Goal: Task Accomplishment & Management: Manage account settings

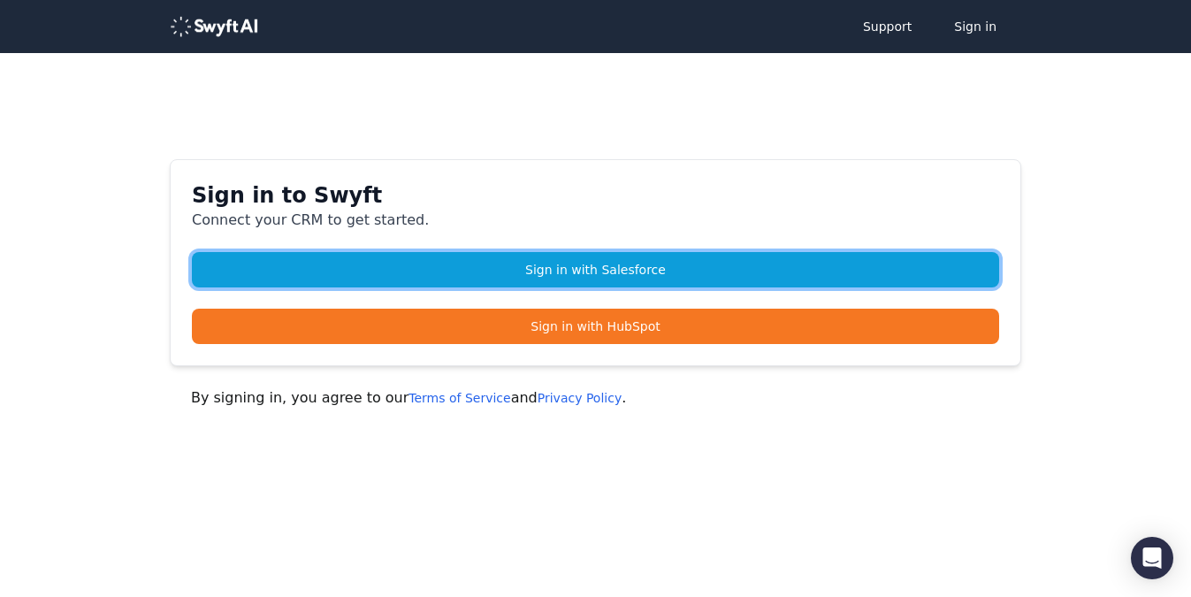
click at [455, 269] on link "Sign in with Salesforce" at bounding box center [595, 269] width 807 height 35
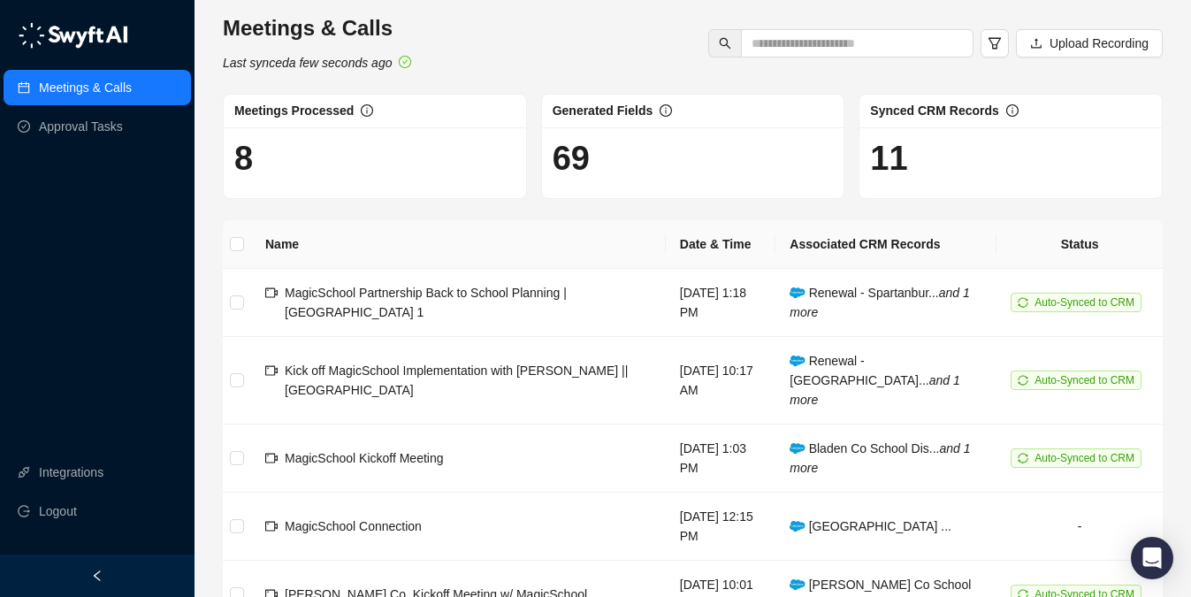
click at [88, 163] on div "Meetings & Calls Approval Tasks Integrations Logout" at bounding box center [97, 277] width 195 height 554
click at [93, 139] on link "Approval Tasks" at bounding box center [81, 126] width 84 height 35
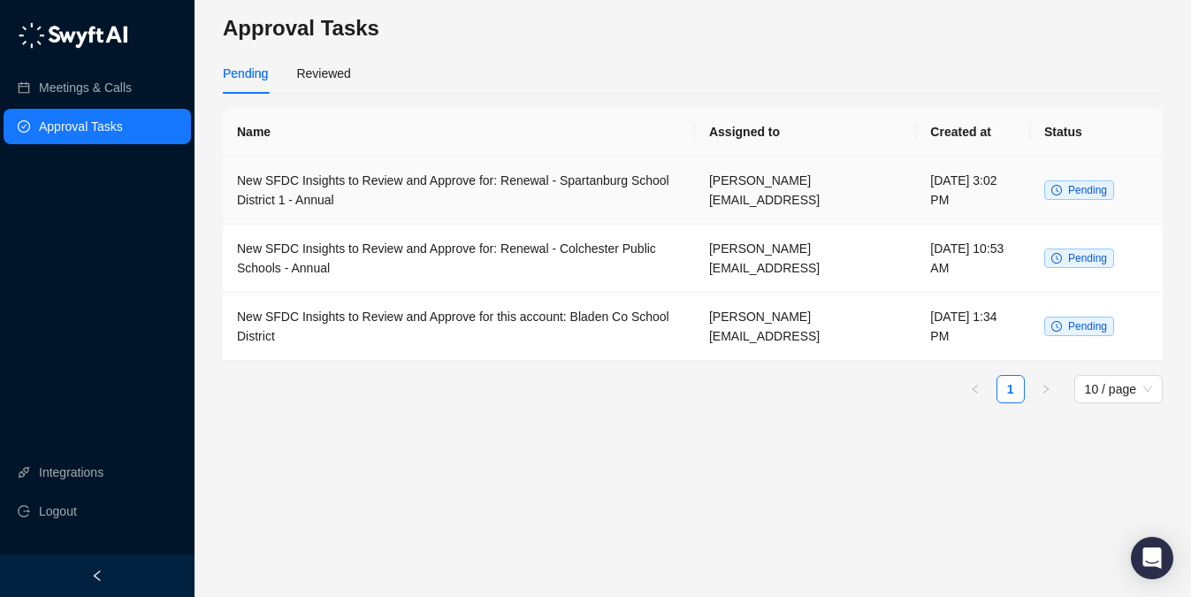
click at [1073, 195] on span "Pending" at bounding box center [1087, 190] width 39 height 12
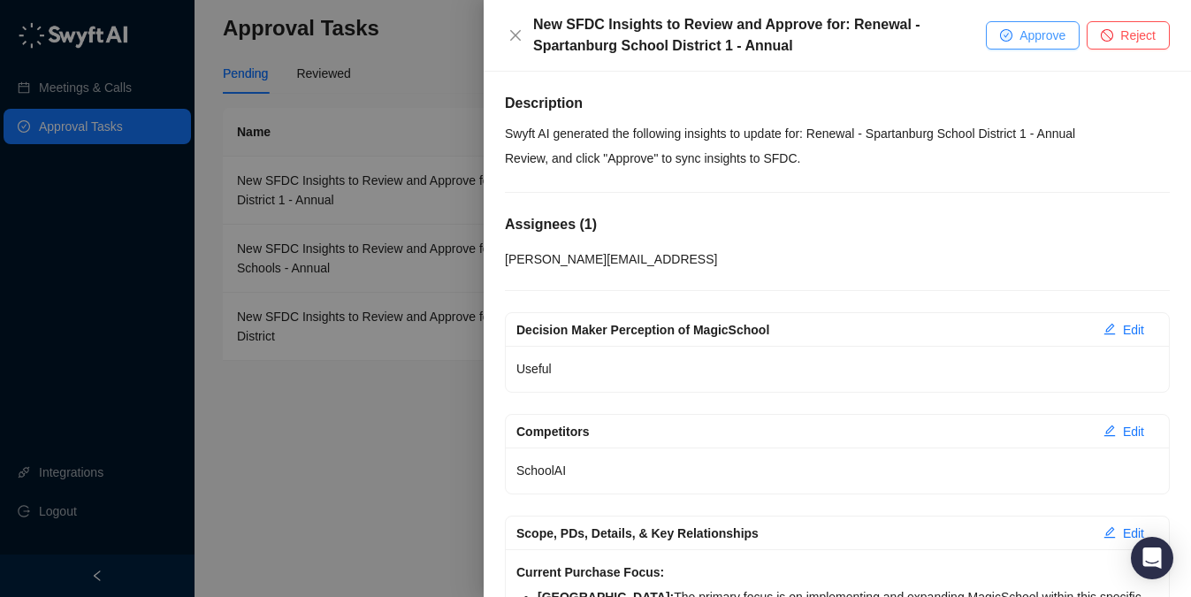
click at [1009, 23] on button "Approve" at bounding box center [1033, 35] width 94 height 28
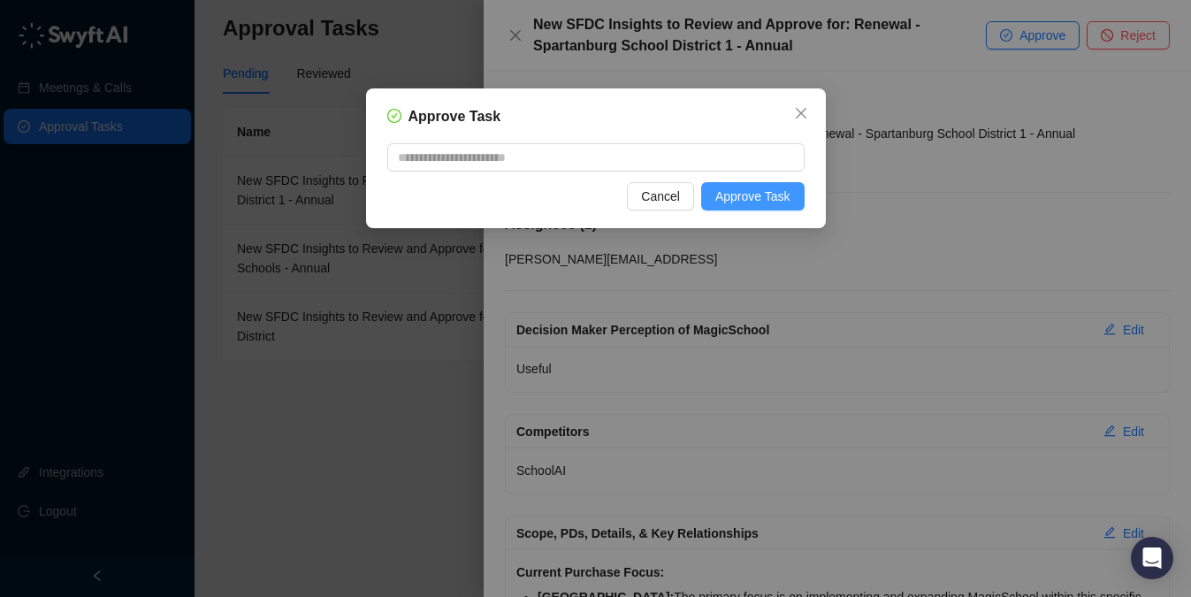
click at [786, 199] on span "Approve Task" at bounding box center [752, 196] width 75 height 19
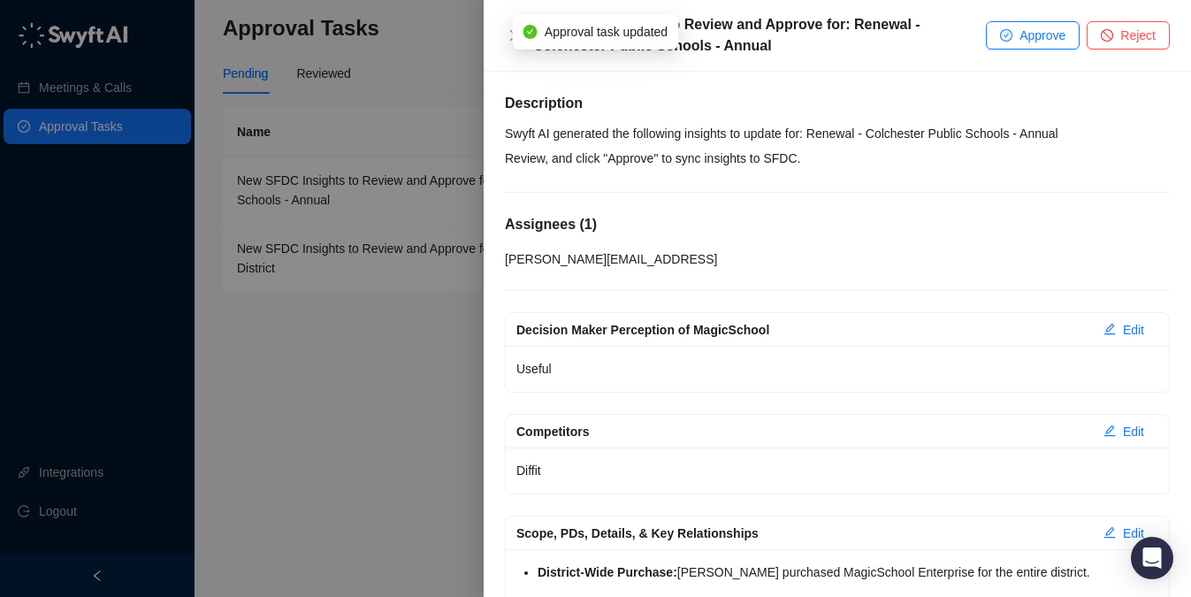
click at [440, 117] on div at bounding box center [595, 298] width 1191 height 597
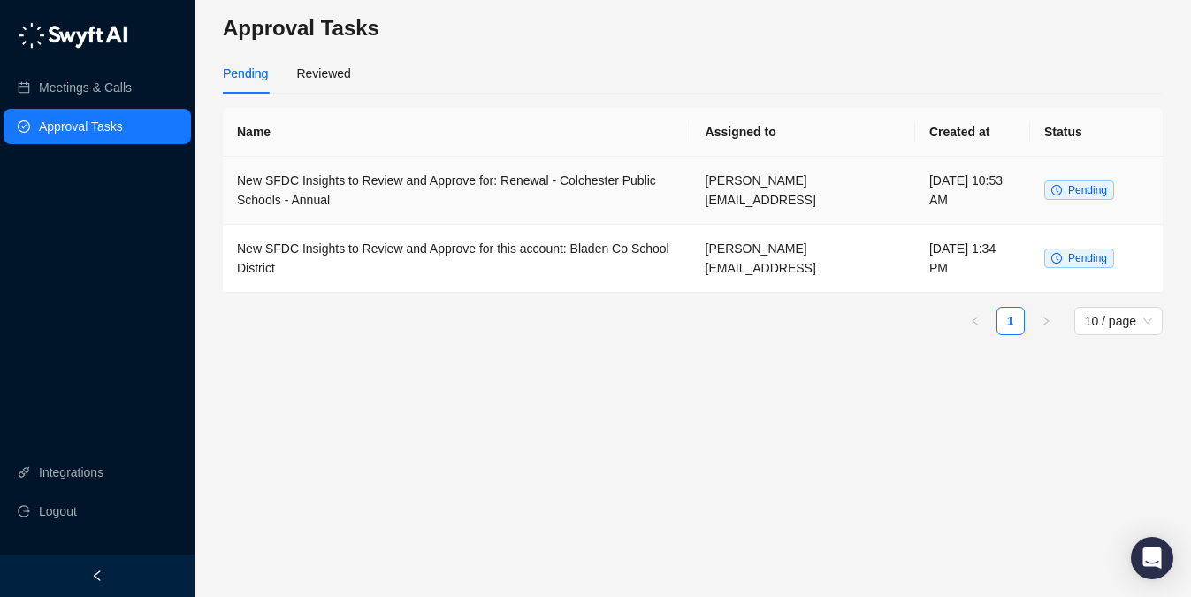
click at [1089, 197] on span "Pending" at bounding box center [1079, 189] width 70 height 19
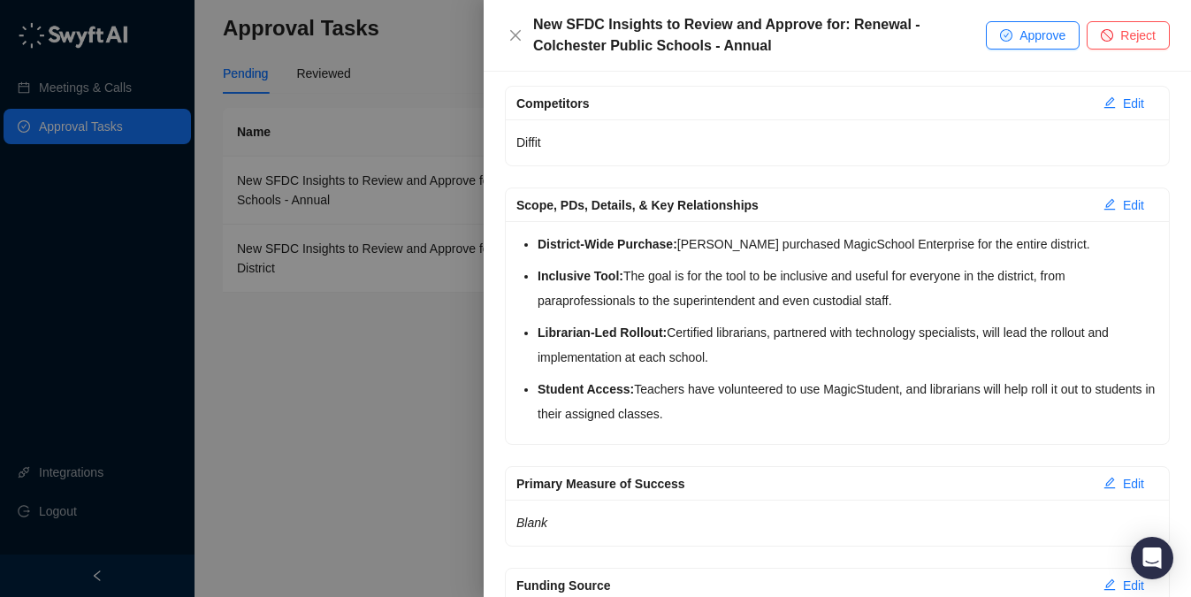
scroll to position [294, 0]
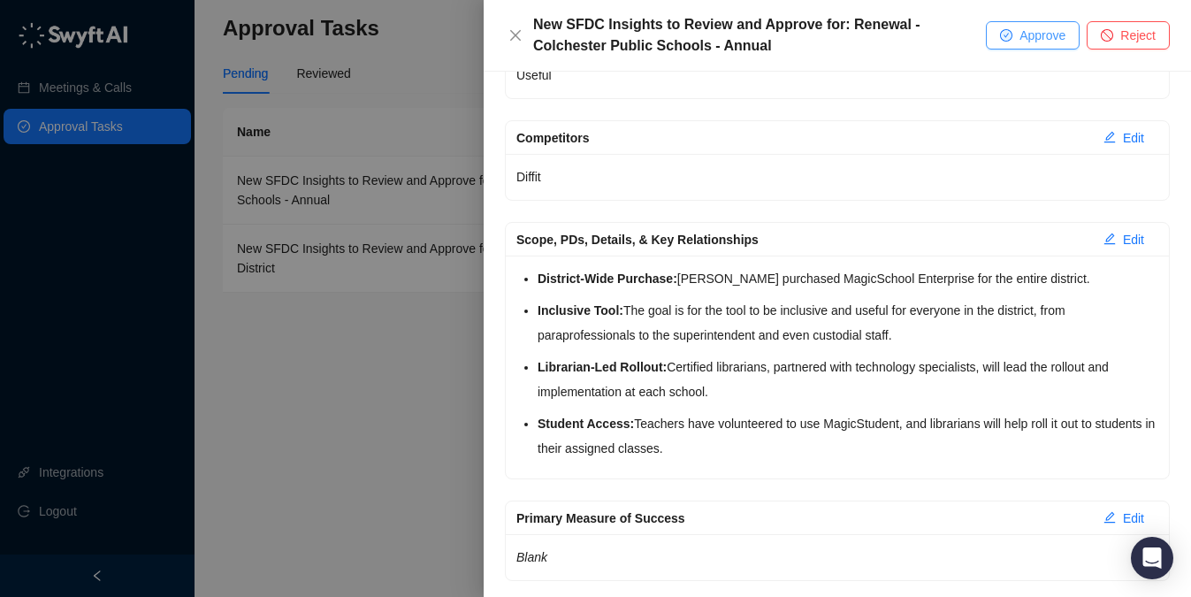
click at [1008, 30] on icon "check-circle" at bounding box center [1006, 35] width 12 height 12
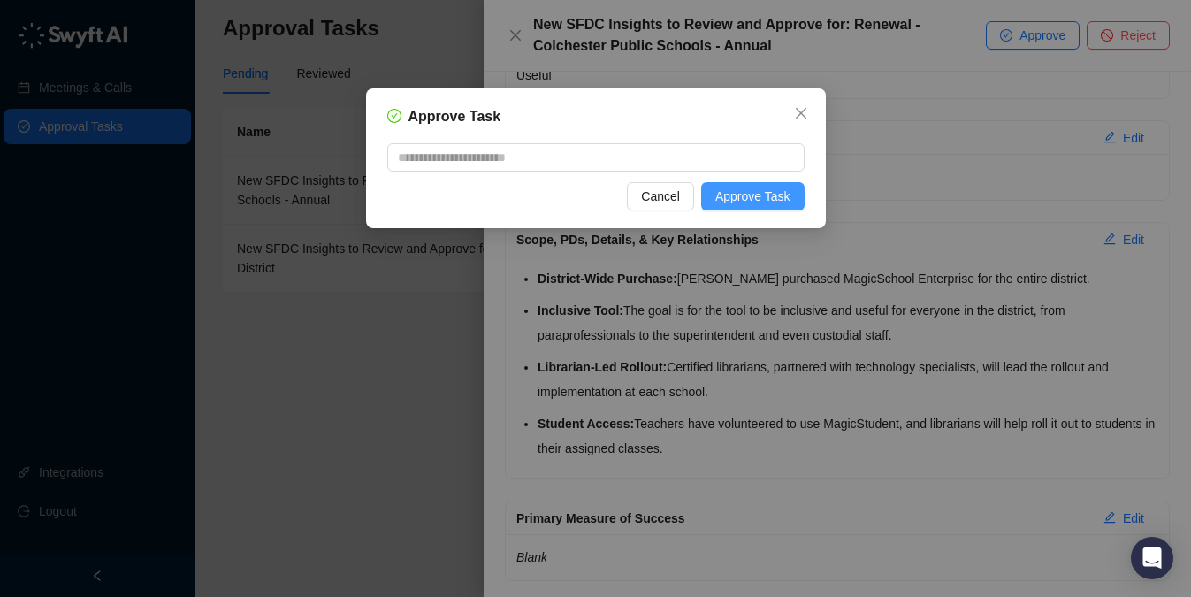
click at [771, 197] on span "Approve Task" at bounding box center [752, 196] width 75 height 19
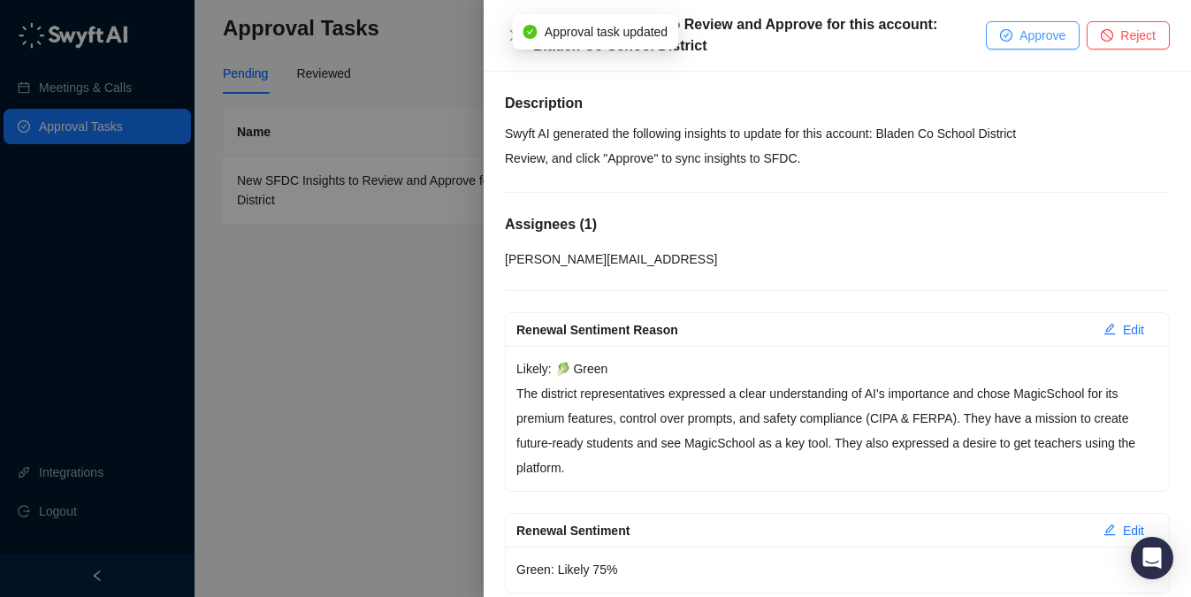
click at [1020, 36] on span "Approve" at bounding box center [1043, 35] width 46 height 19
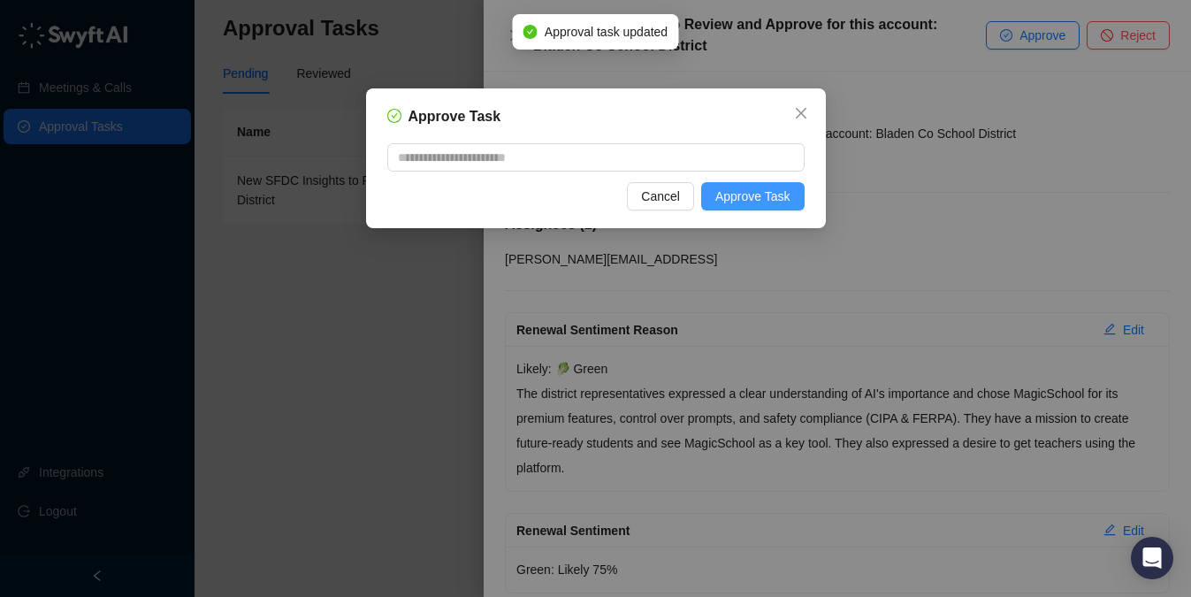
click at [762, 200] on span "Approve Task" at bounding box center [752, 196] width 75 height 19
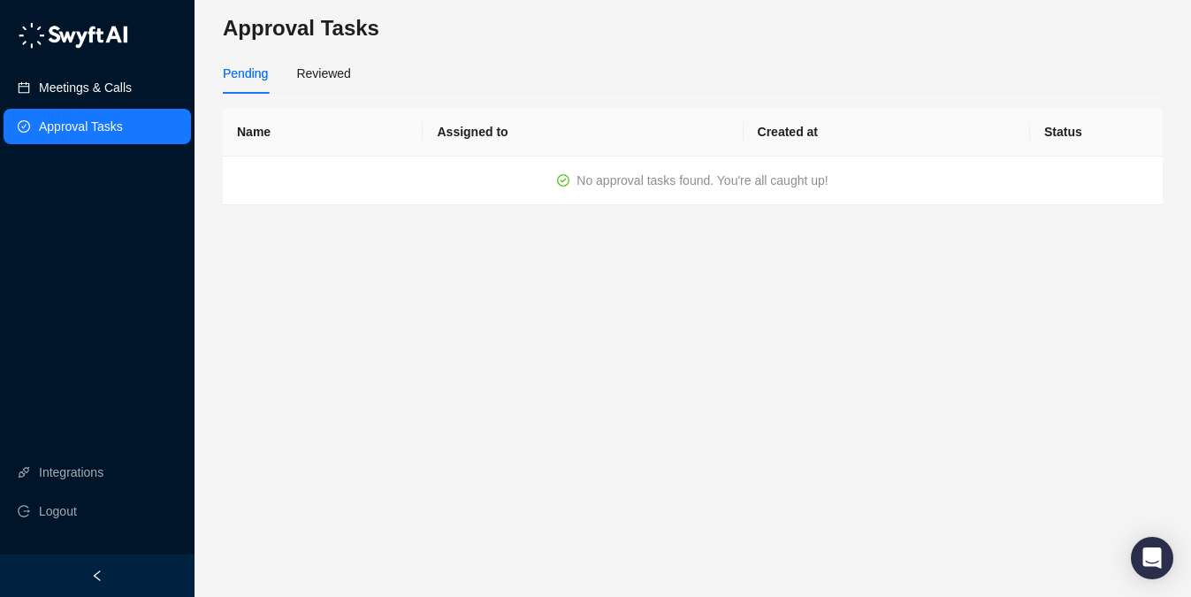
click at [91, 83] on link "Meetings & Calls" at bounding box center [85, 87] width 93 height 35
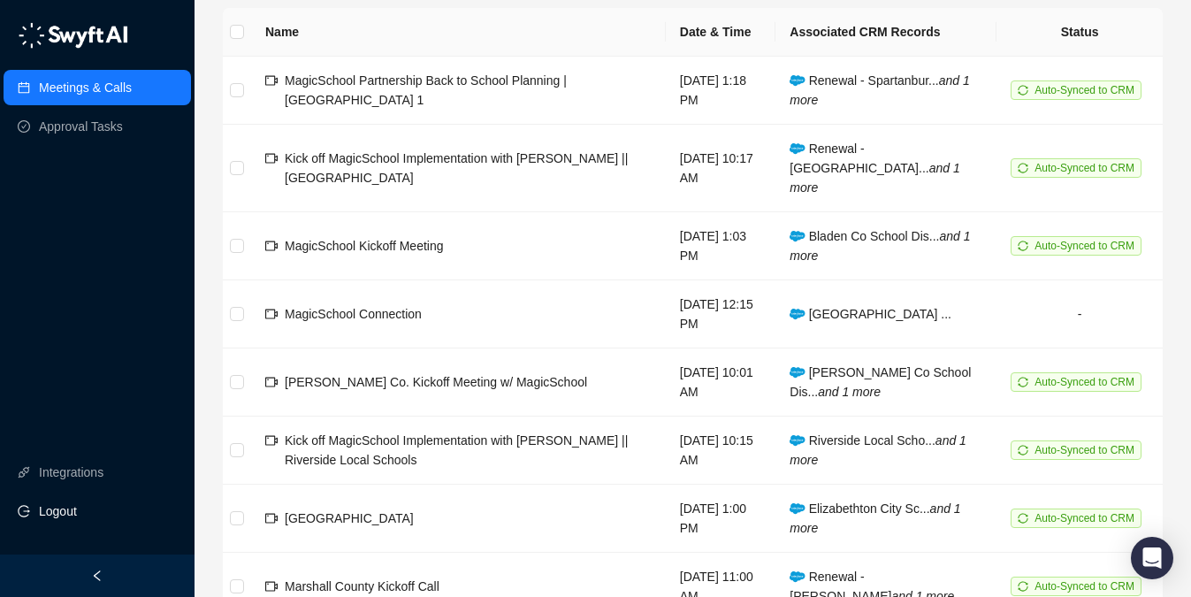
scroll to position [221, 0]
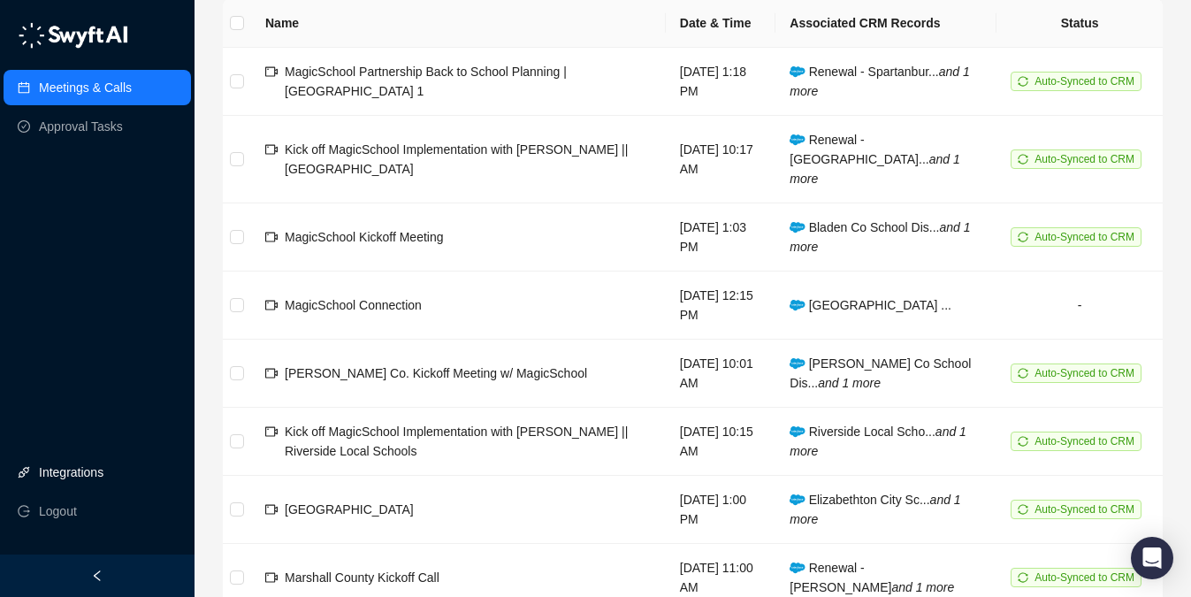
click at [73, 470] on link "Integrations" at bounding box center [71, 472] width 65 height 35
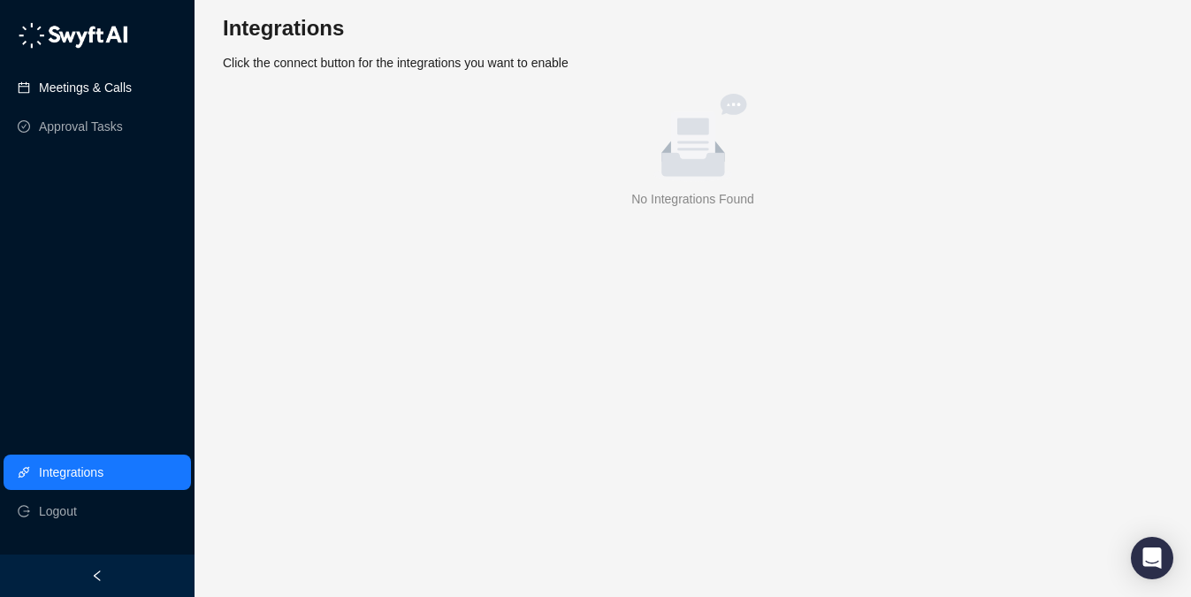
click at [83, 85] on link "Meetings & Calls" at bounding box center [85, 87] width 93 height 35
